Goal: Information Seeking & Learning: Learn about a topic

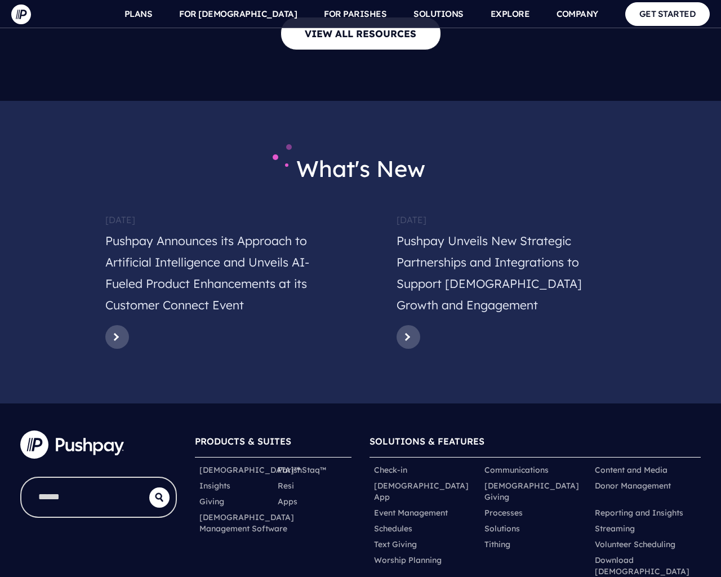
scroll to position [5502, 0]
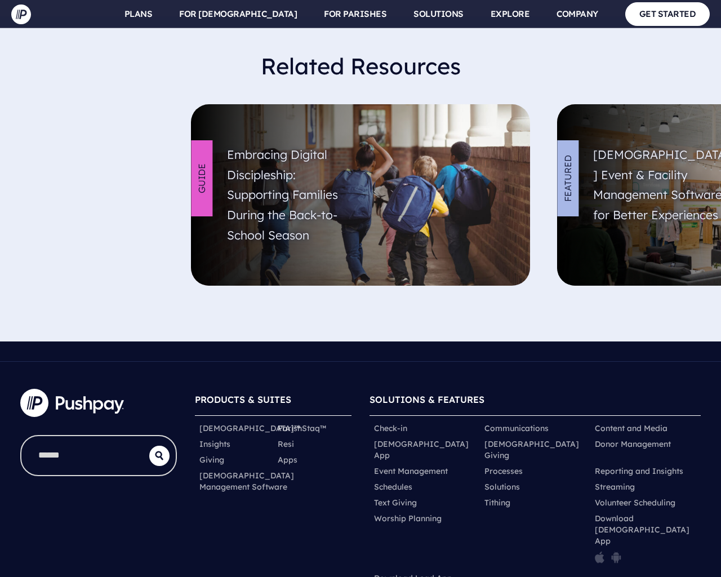
scroll to position [3983, 0]
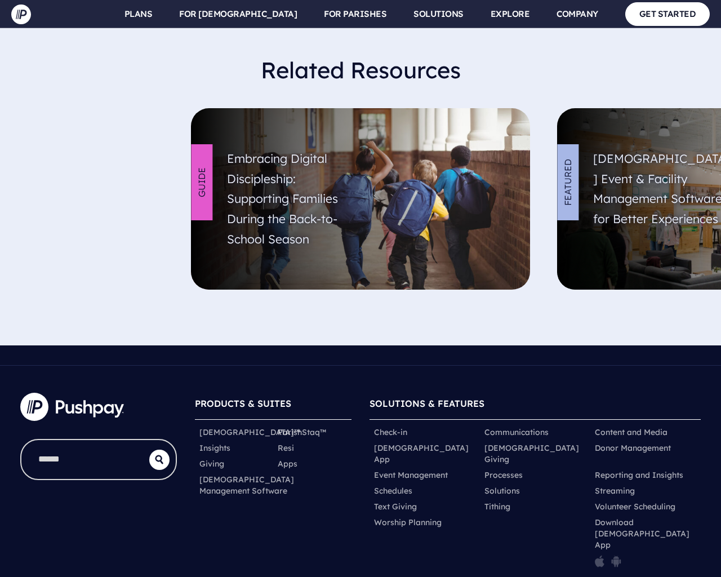
scroll to position [3983, 0]
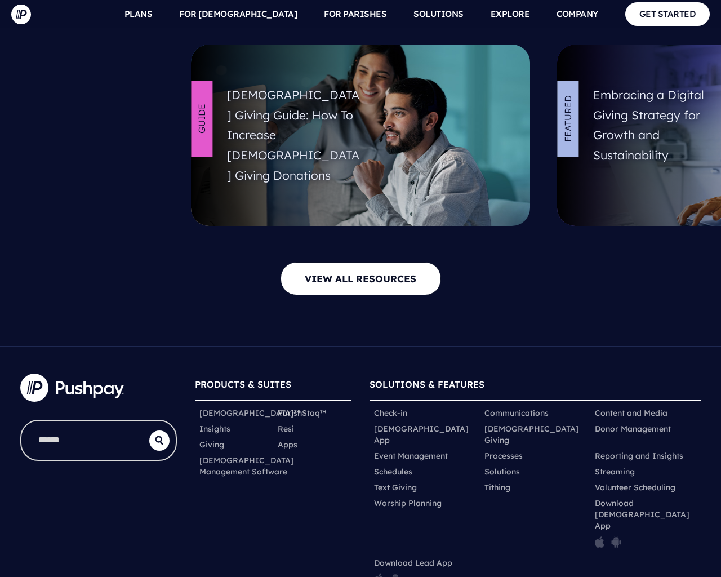
scroll to position [4561, 0]
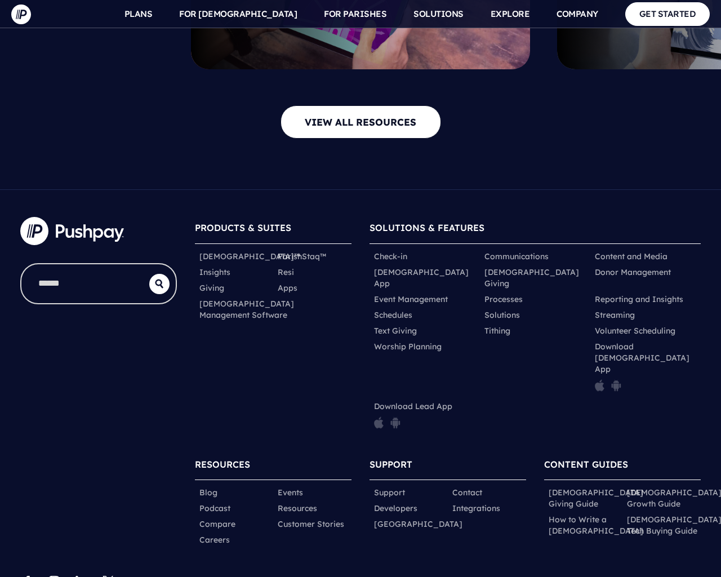
scroll to position [3403, 0]
